Goal: Task Accomplishment & Management: Manage account settings

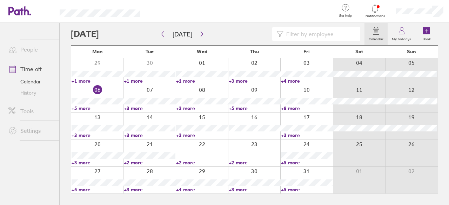
click at [289, 133] on link "+3 more" at bounding box center [307, 135] width 52 height 6
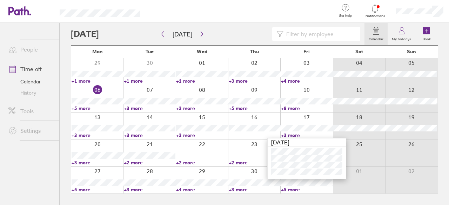
click at [85, 160] on link "+3 more" at bounding box center [98, 163] width 52 height 6
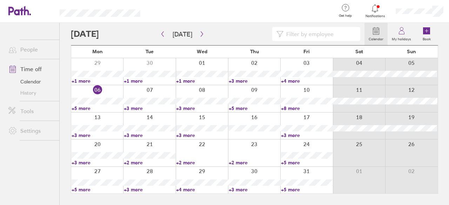
click at [85, 160] on link "+3 more" at bounding box center [98, 163] width 52 height 6
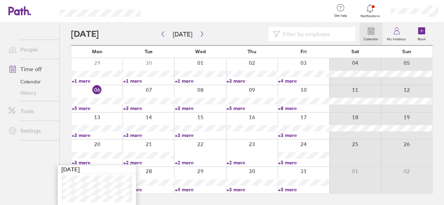
scroll to position [0, 0]
click at [130, 159] on link "+2 more" at bounding box center [148, 162] width 51 height 6
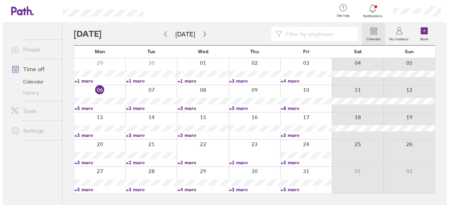
scroll to position [0, 0]
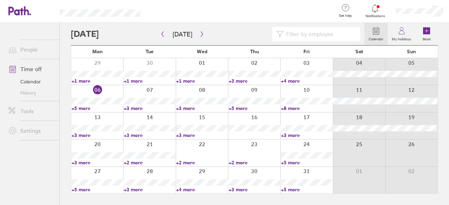
click at [130, 159] on div at bounding box center [149, 153] width 52 height 27
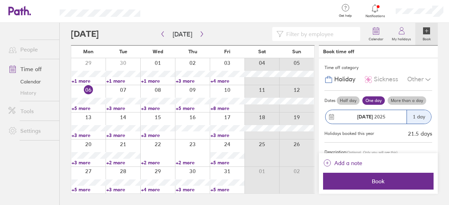
click at [111, 162] on link "+2 more" at bounding box center [123, 163] width 34 height 6
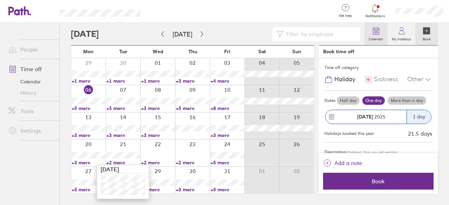
click at [378, 37] on label "Calendar" at bounding box center [376, 38] width 23 height 6
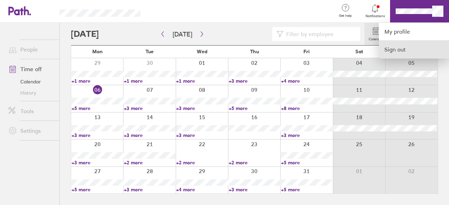
click at [401, 51] on link "Sign out" at bounding box center [414, 50] width 70 height 18
